Goal: Check status: Check status

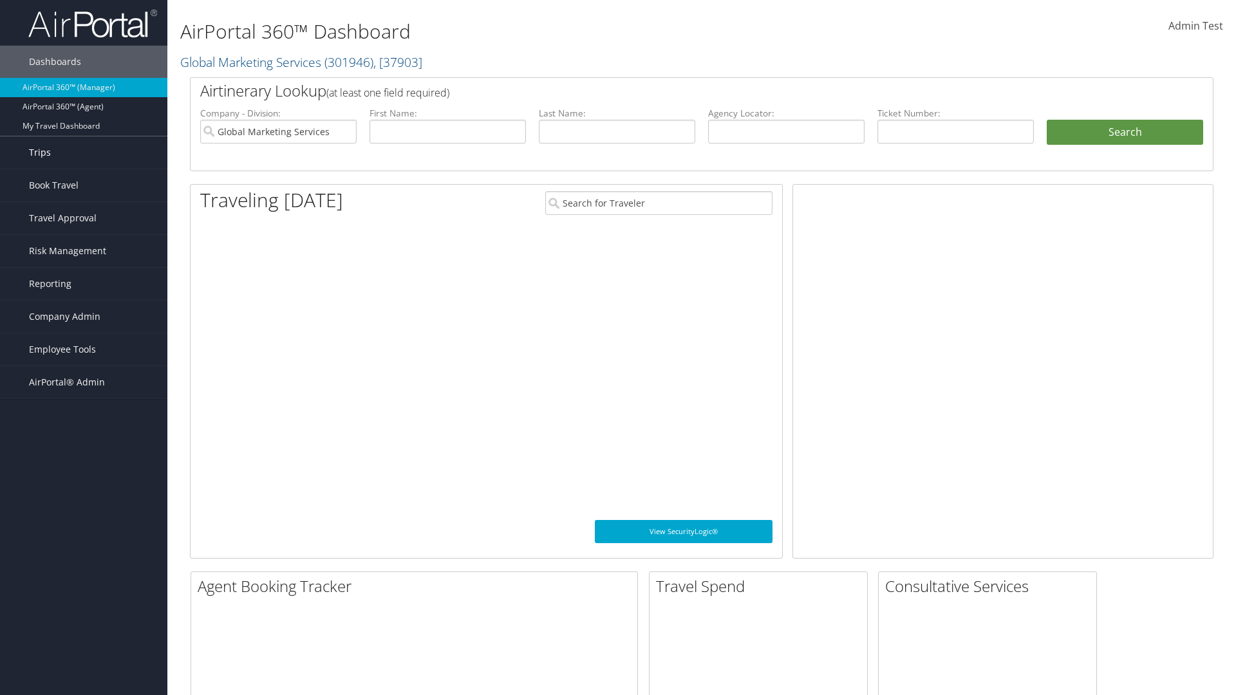
click at [84, 153] on link "Trips" at bounding box center [83, 152] width 167 height 32
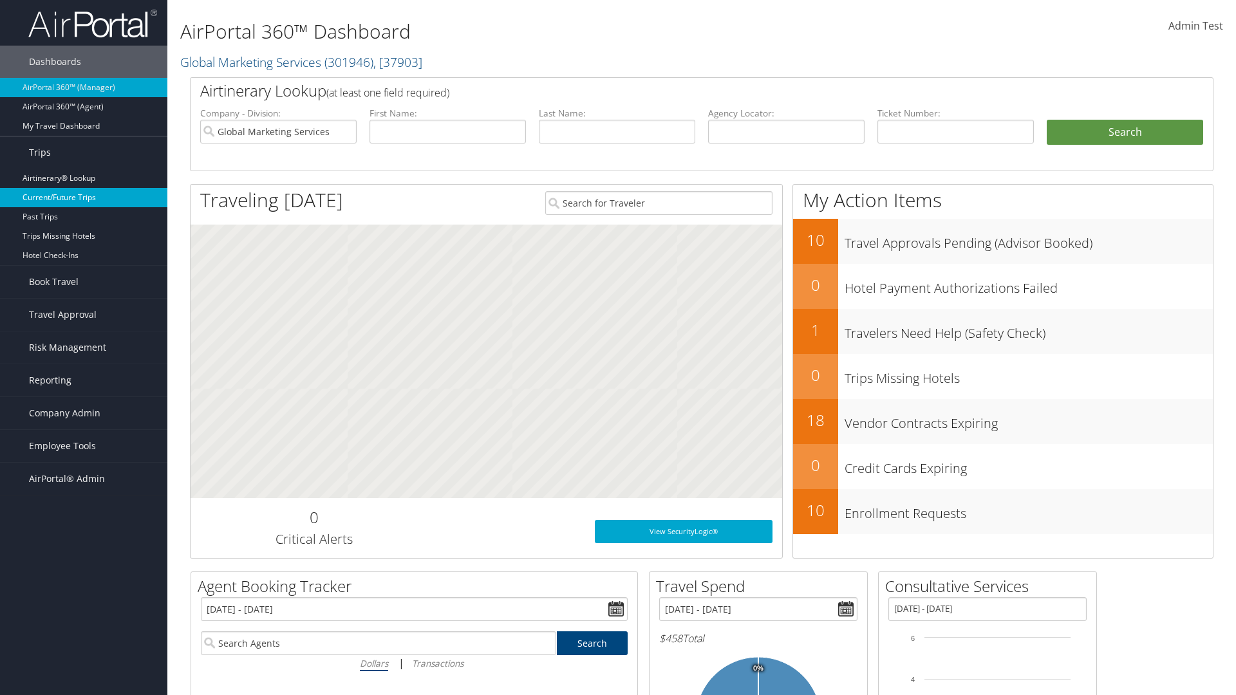
click at [84, 198] on link "Current/Future Trips" at bounding box center [83, 197] width 167 height 19
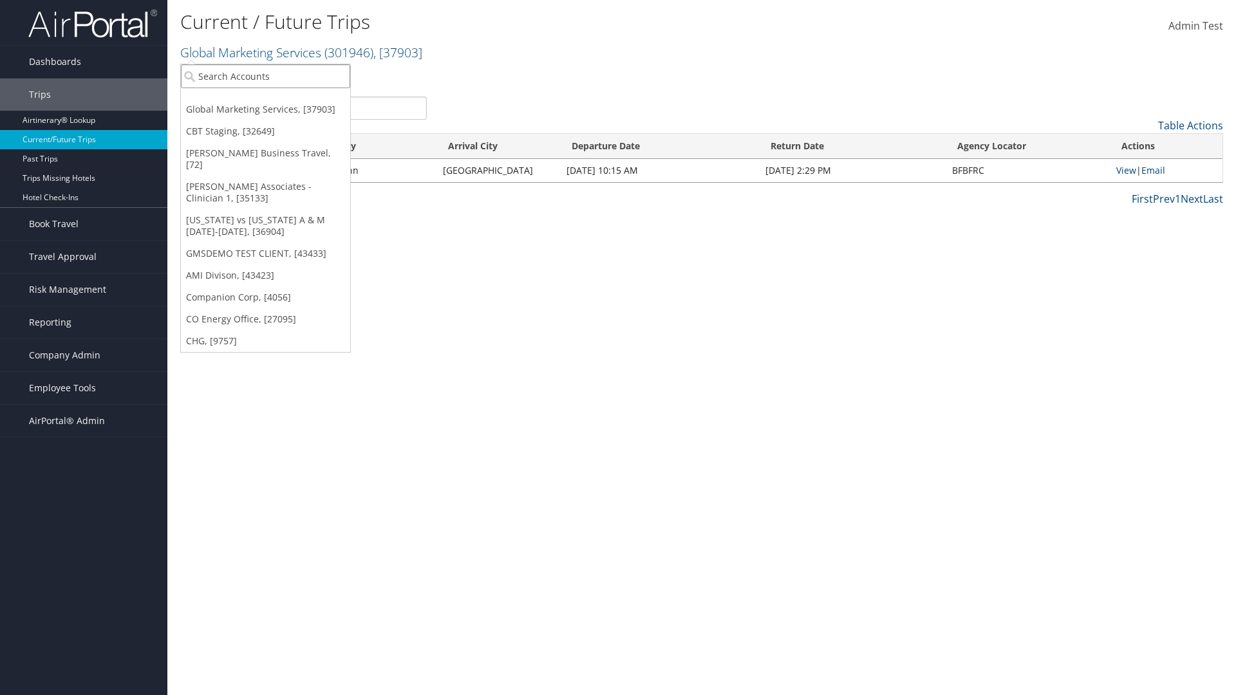
click at [265, 76] on input "search" at bounding box center [265, 76] width 169 height 24
type input "[PERSON_NAME] Business Travel"
click at [283, 100] on div "Christopherson Business Travel (C10001), [72]" at bounding box center [283, 100] width 219 height 12
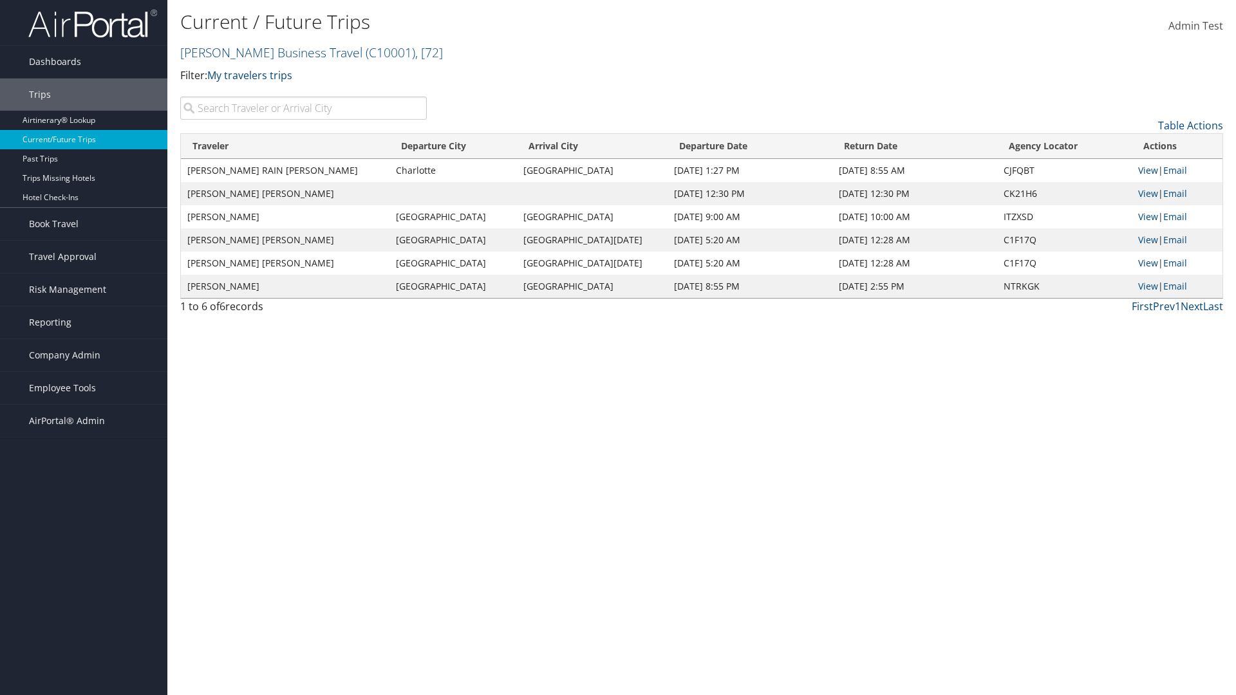
click at [303, 108] on input "search" at bounding box center [303, 108] width 247 height 23
type input "TATUM"
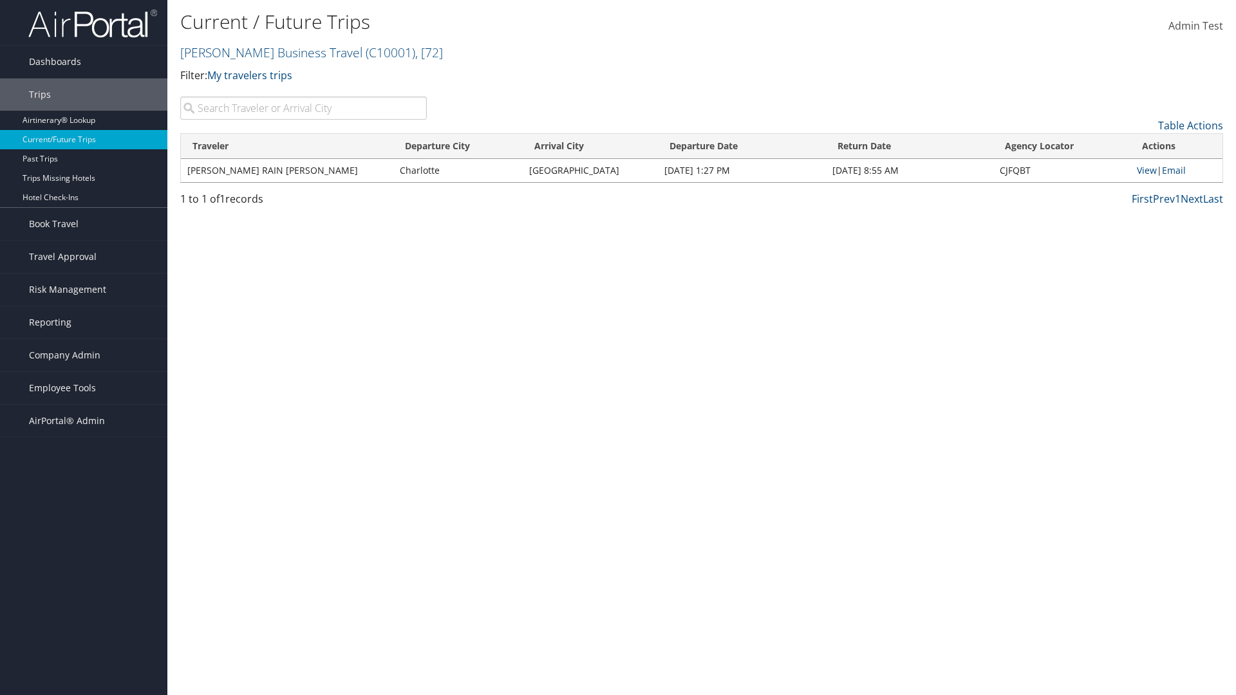
click at [303, 108] on input "search" at bounding box center [303, 108] width 247 height 23
type input "Seattle"
